Goal: Find specific page/section: Find specific page/section

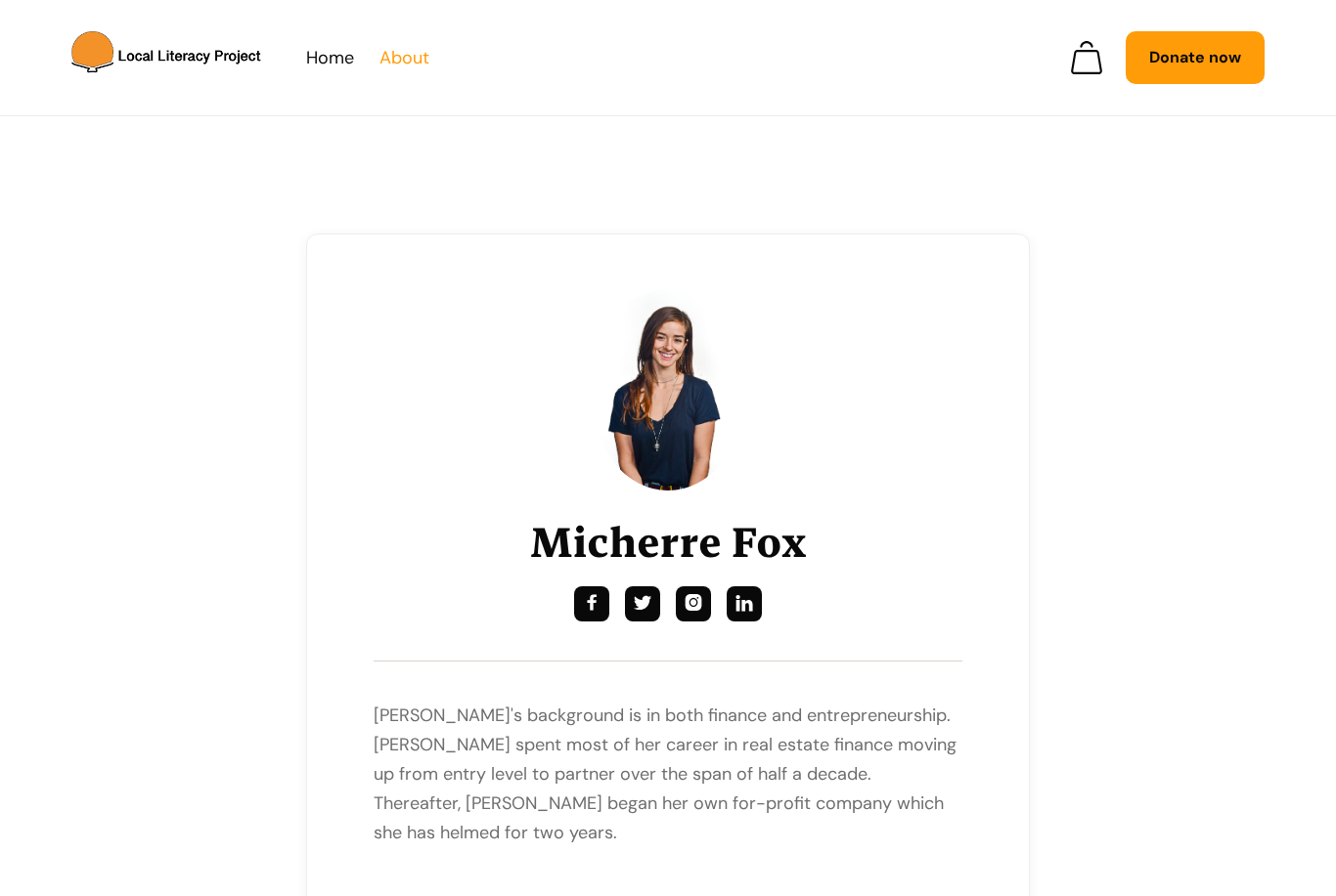
click at [402, 61] on link "About" at bounding box center [403, 58] width 50 height 29
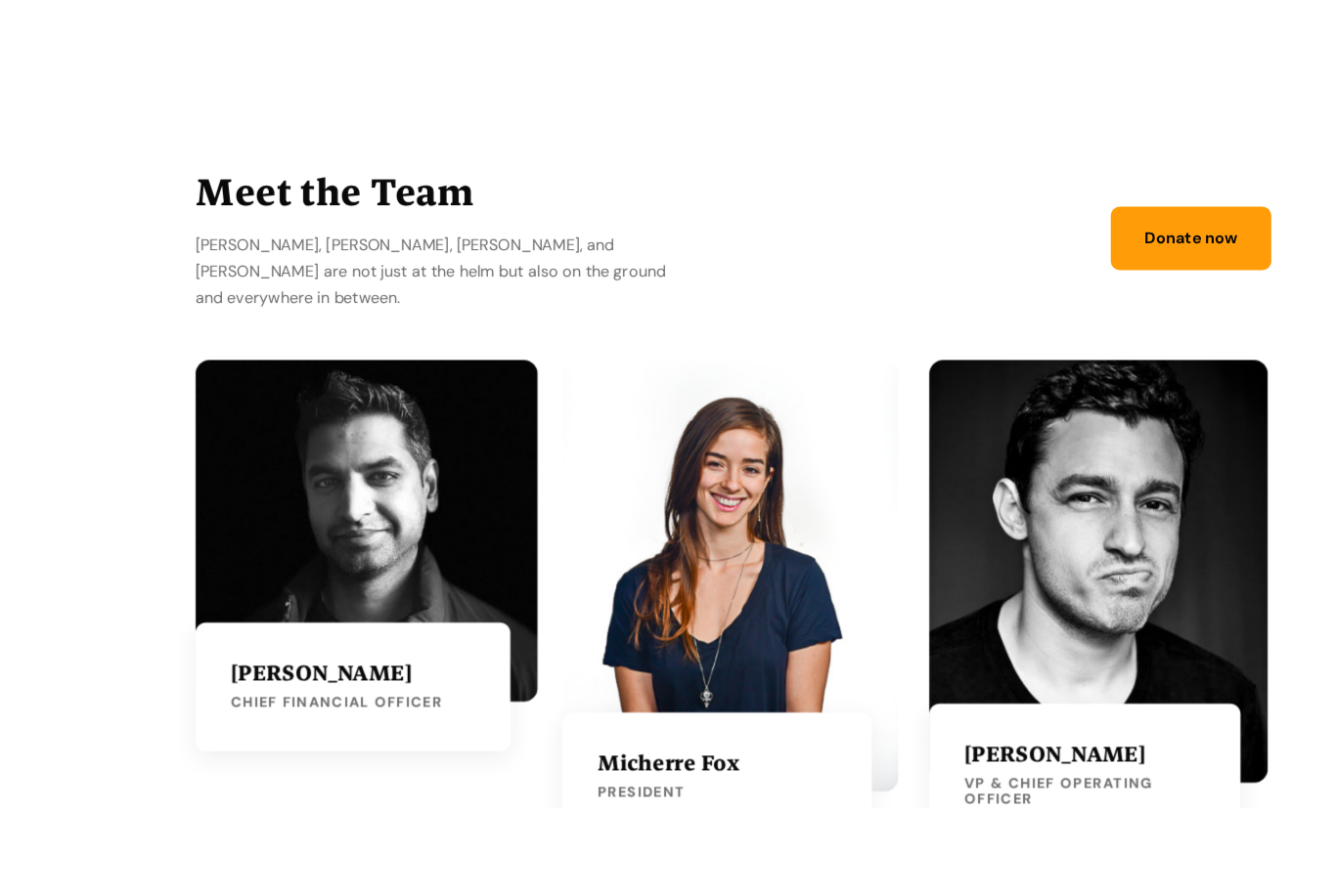
scroll to position [3283, 0]
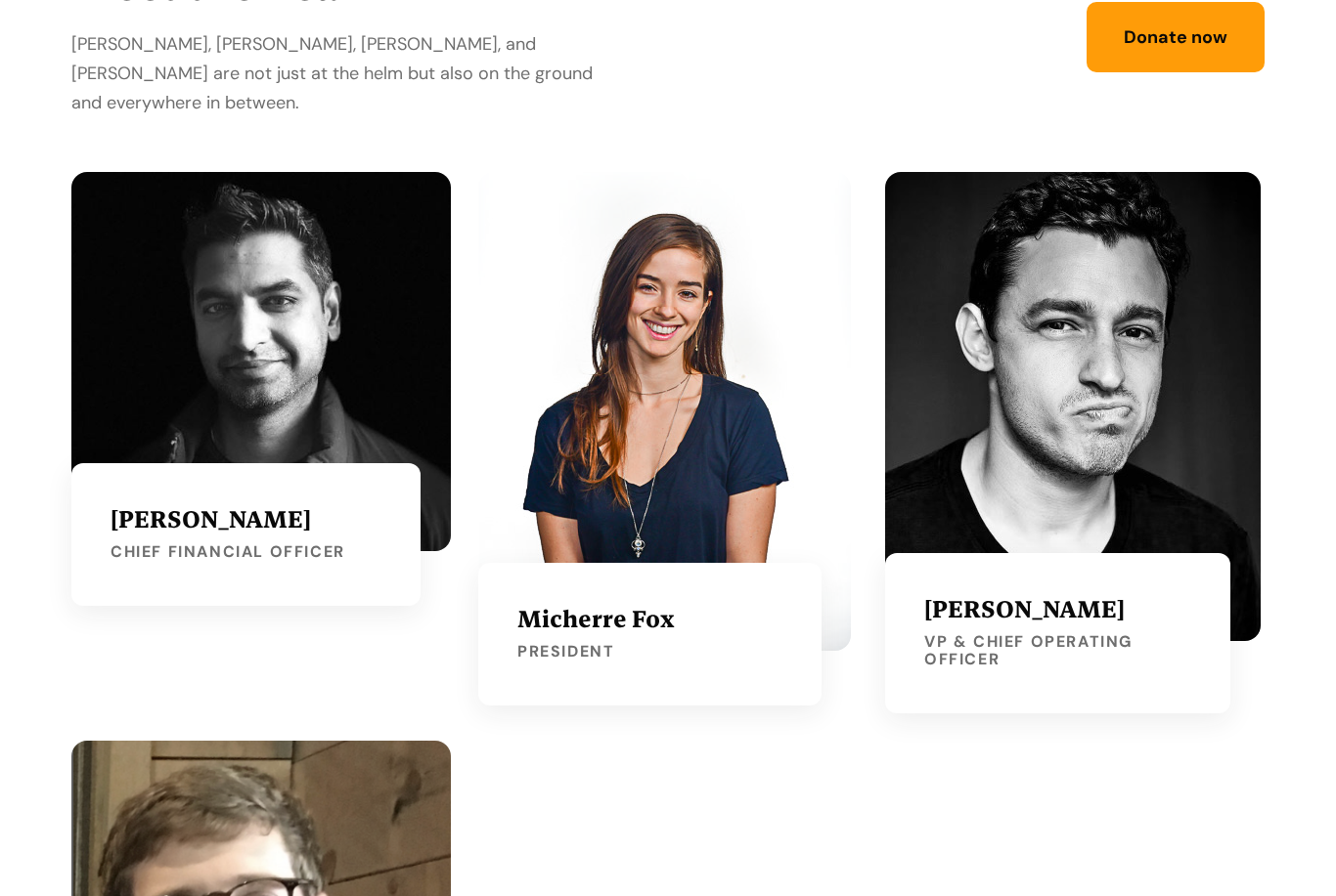
click at [611, 367] on img at bounding box center [664, 411] width 372 height 479
